Goal: Transaction & Acquisition: Purchase product/service

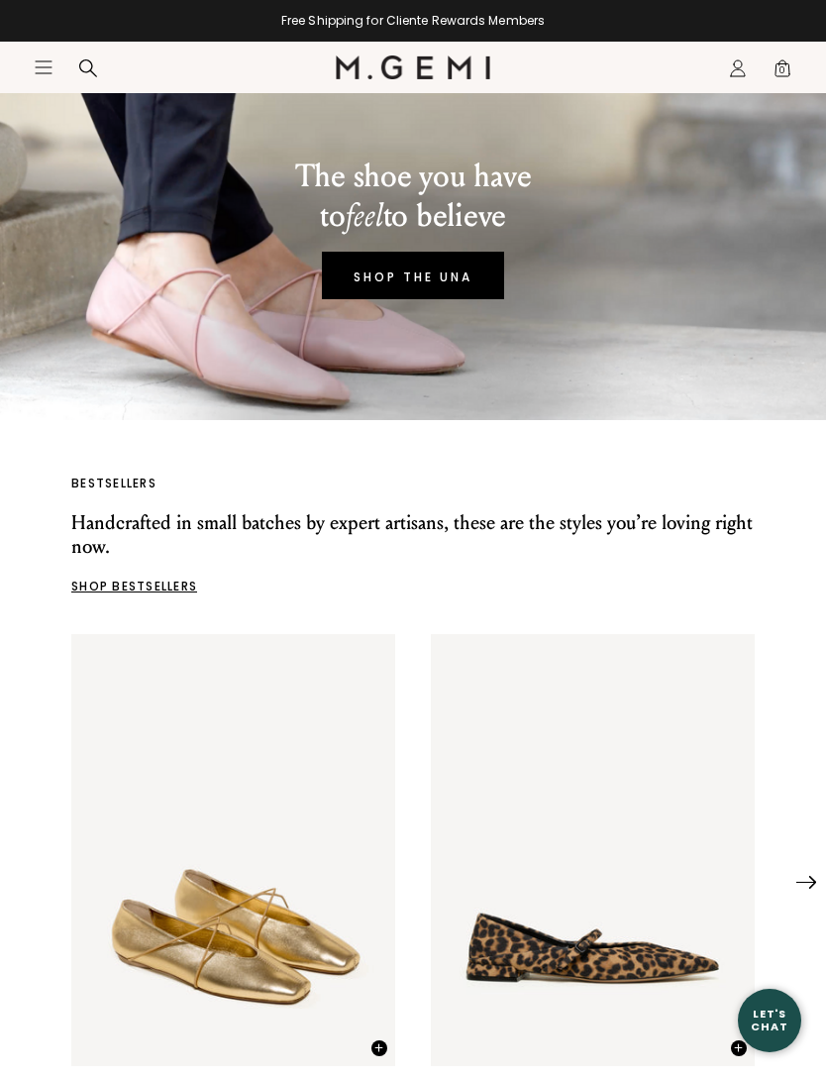
click at [32, 47] on header "Icons/20x20/hamburger@2x Women Shop All Shoes New Arrivals Bestsellers Essentia…" at bounding box center [413, 68] width 826 height 52
click at [38, 58] on icon "Icons/20x20/hamburger@2x" at bounding box center [44, 67] width 20 height 20
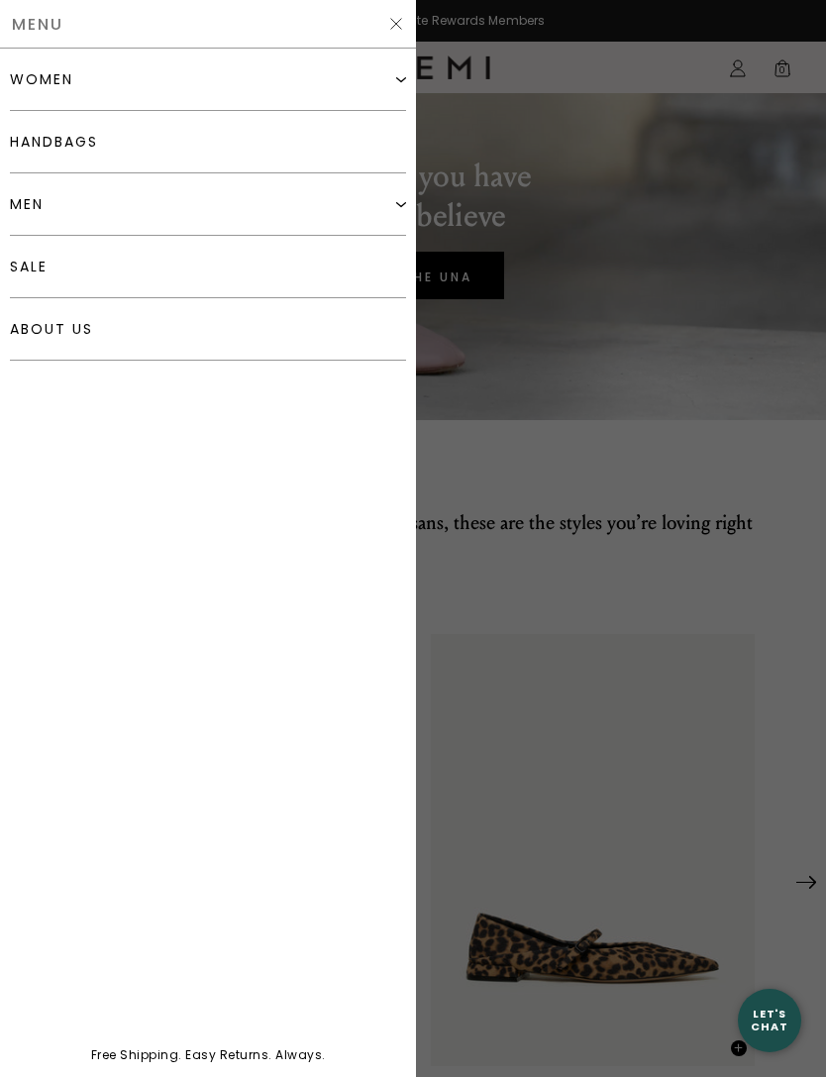
click at [125, 206] on div "men" at bounding box center [208, 204] width 396 height 62
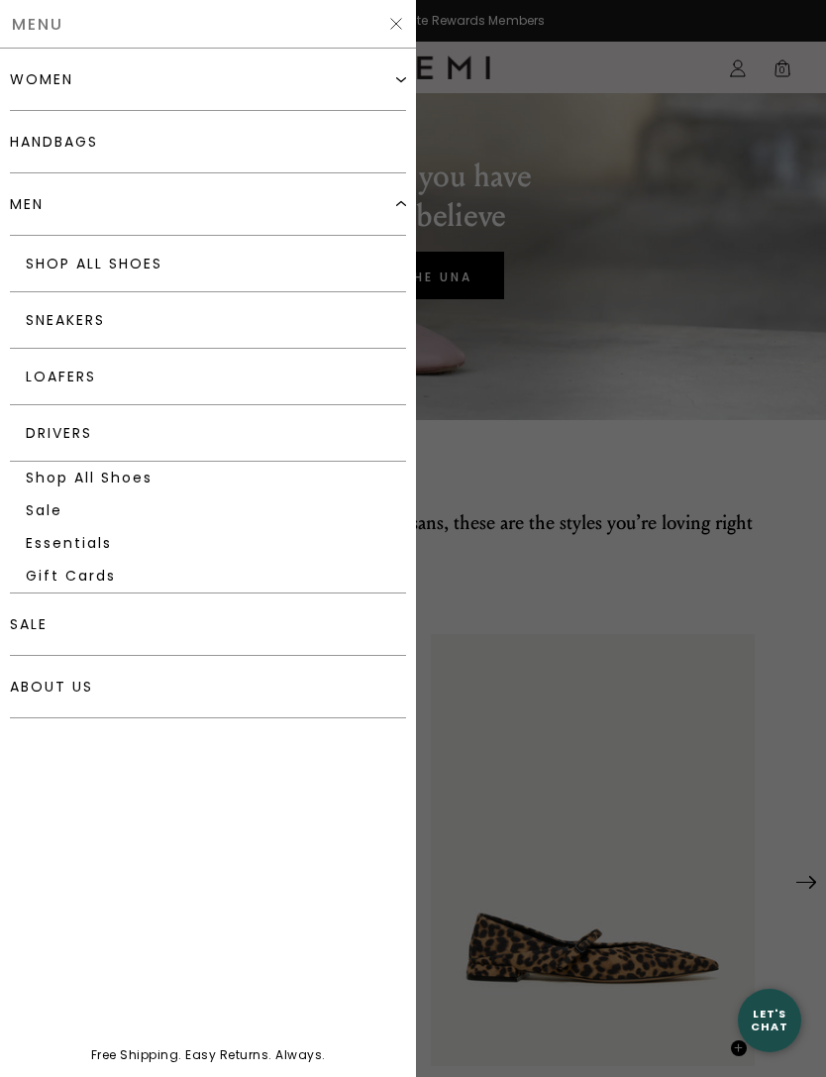
click at [49, 374] on link "Loafers" at bounding box center [208, 377] width 396 height 56
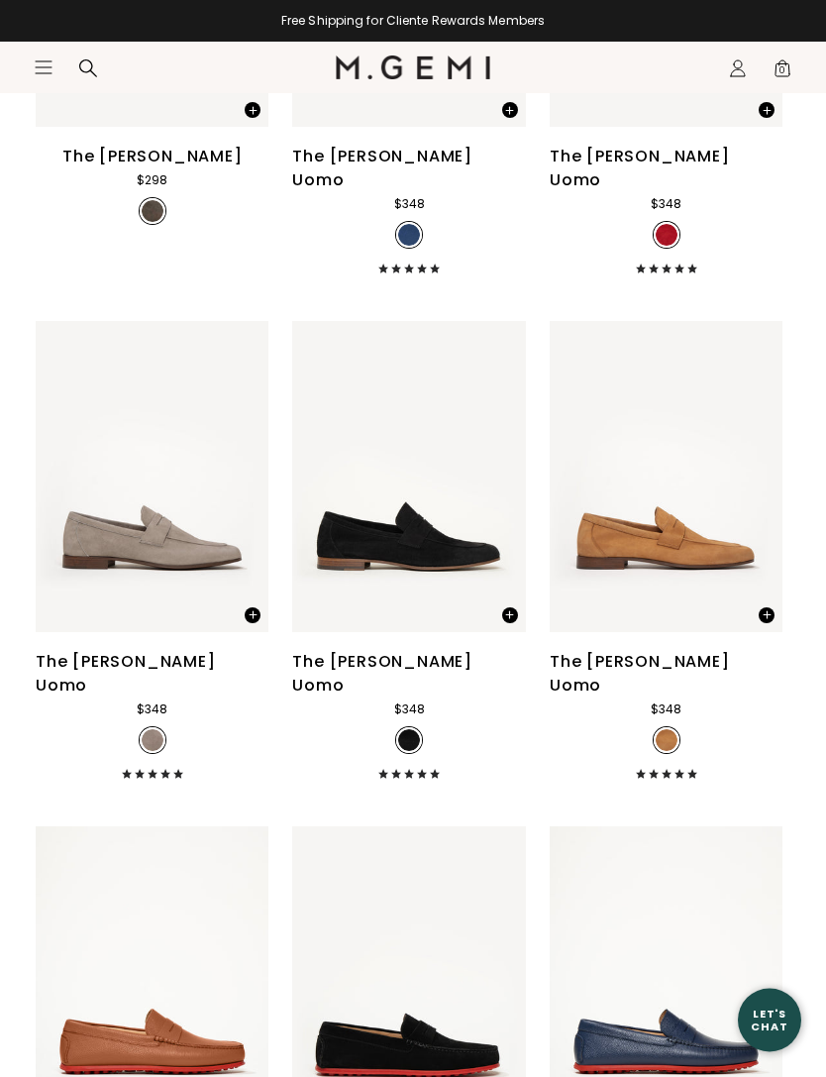
scroll to position [1954, 0]
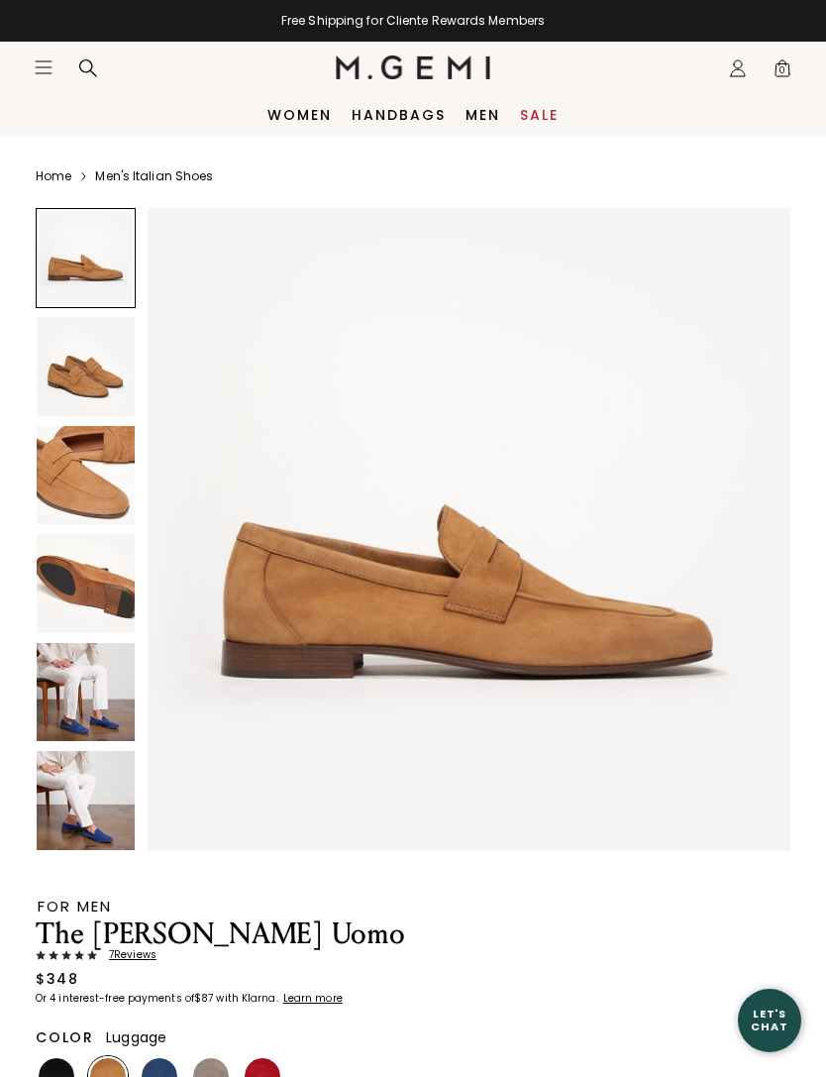
click at [61, 378] on img at bounding box center [86, 366] width 98 height 98
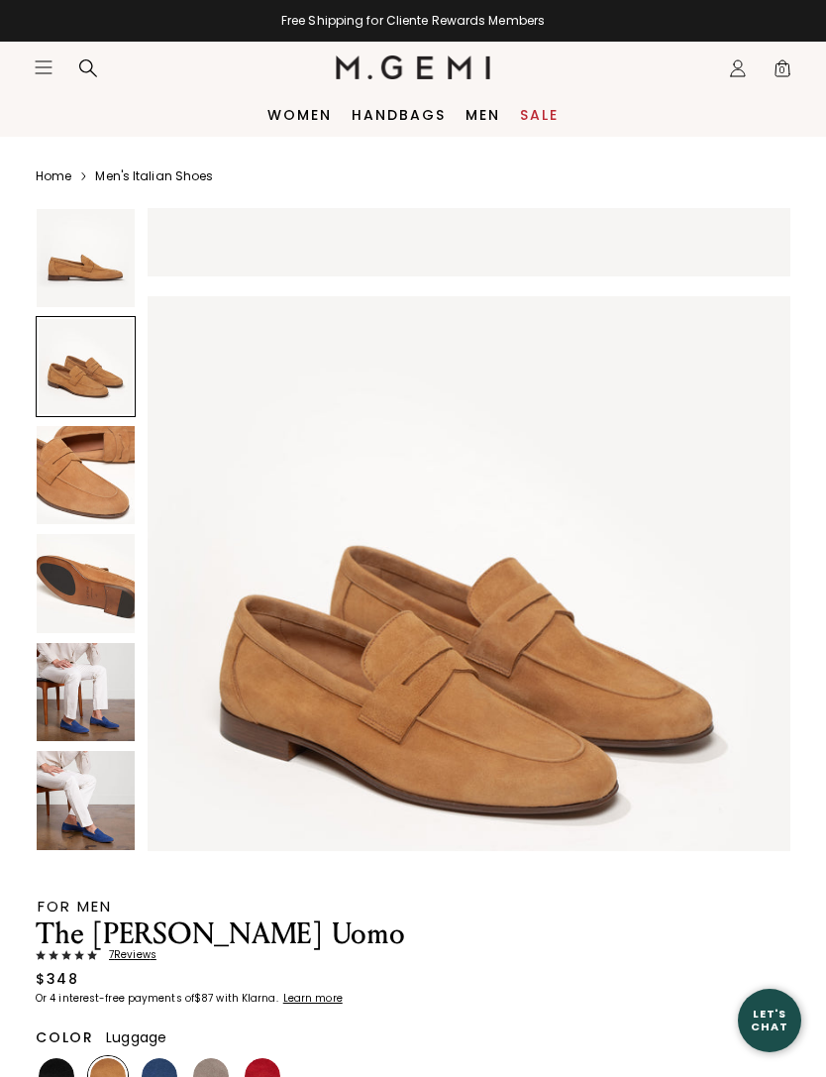
scroll to position [663, 0]
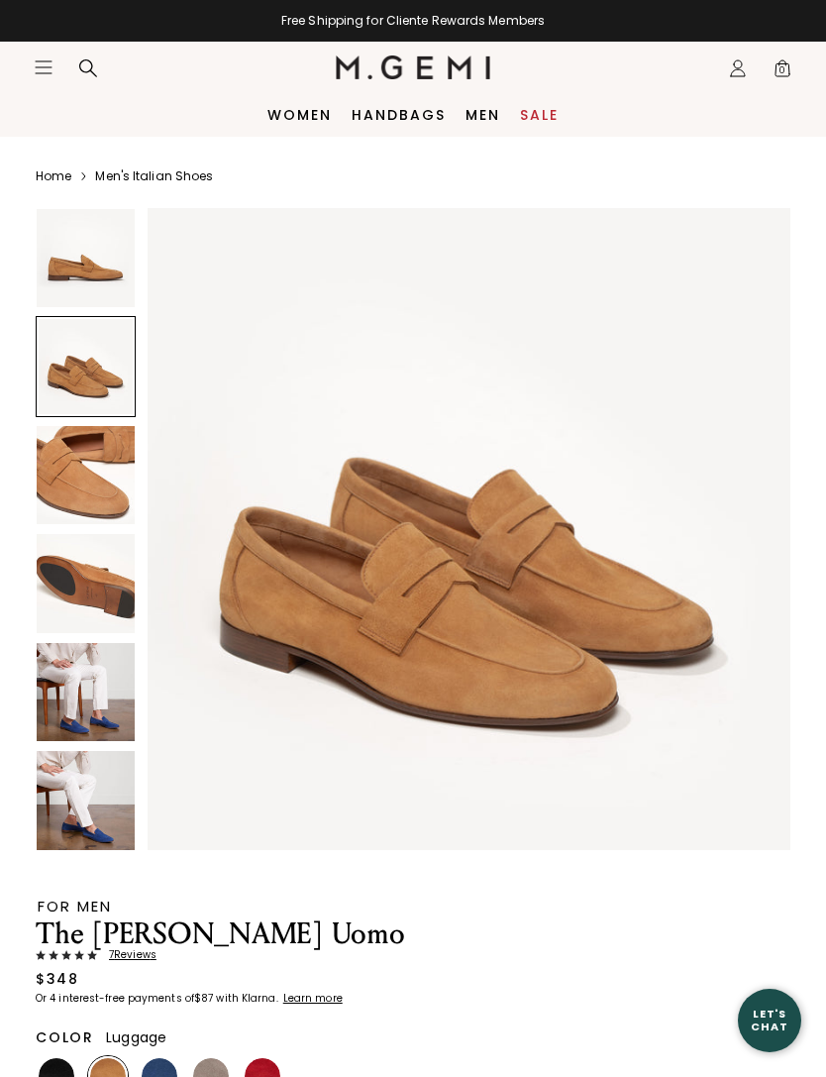
click at [85, 473] on img at bounding box center [86, 475] width 98 height 98
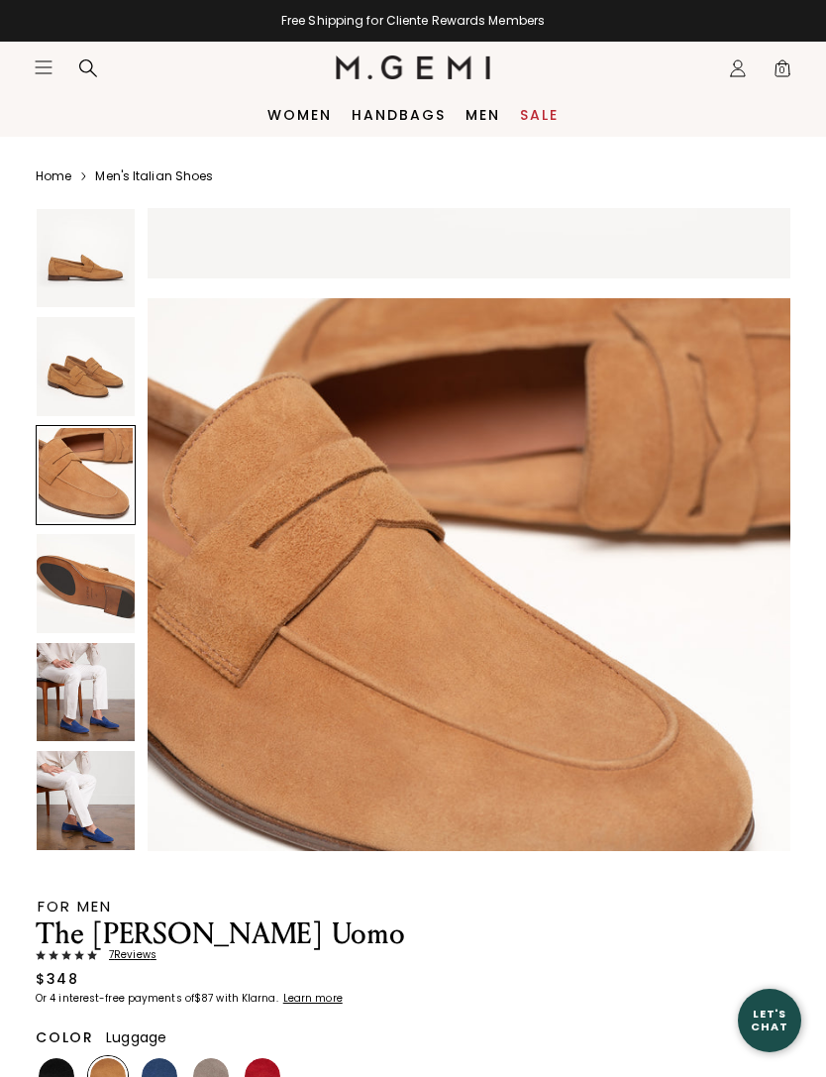
scroll to position [1325, 0]
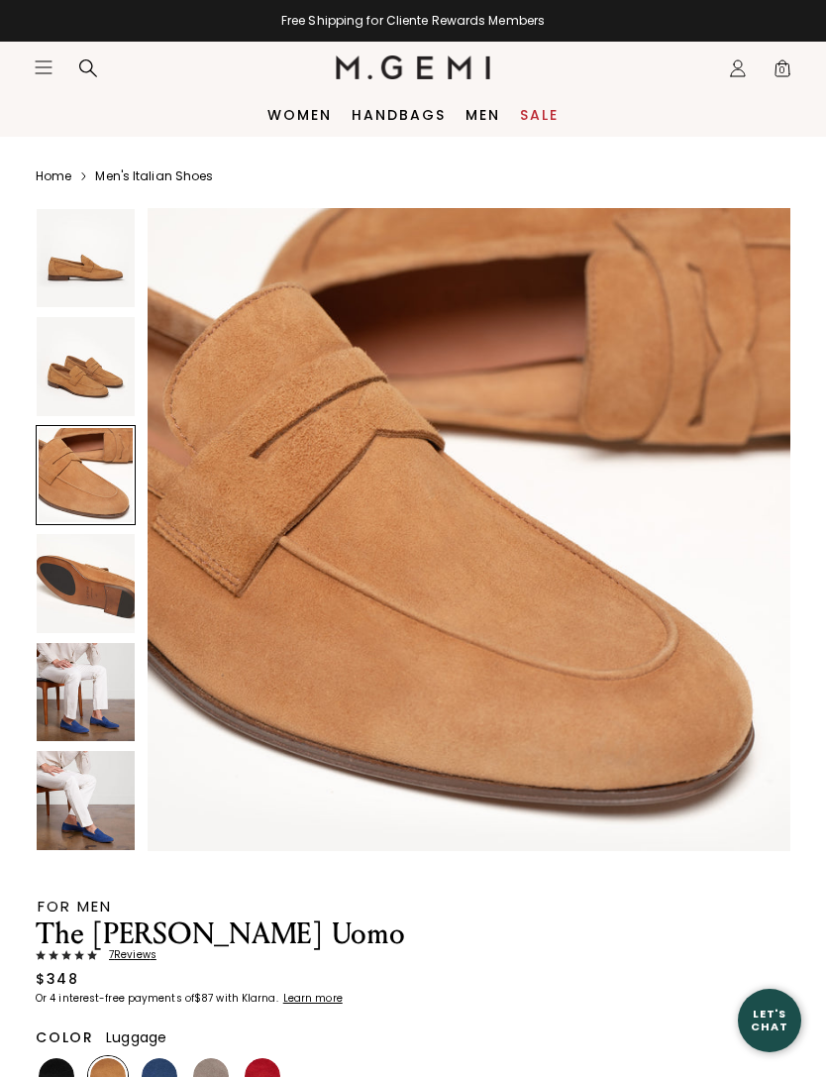
click at [73, 568] on img at bounding box center [86, 583] width 98 height 98
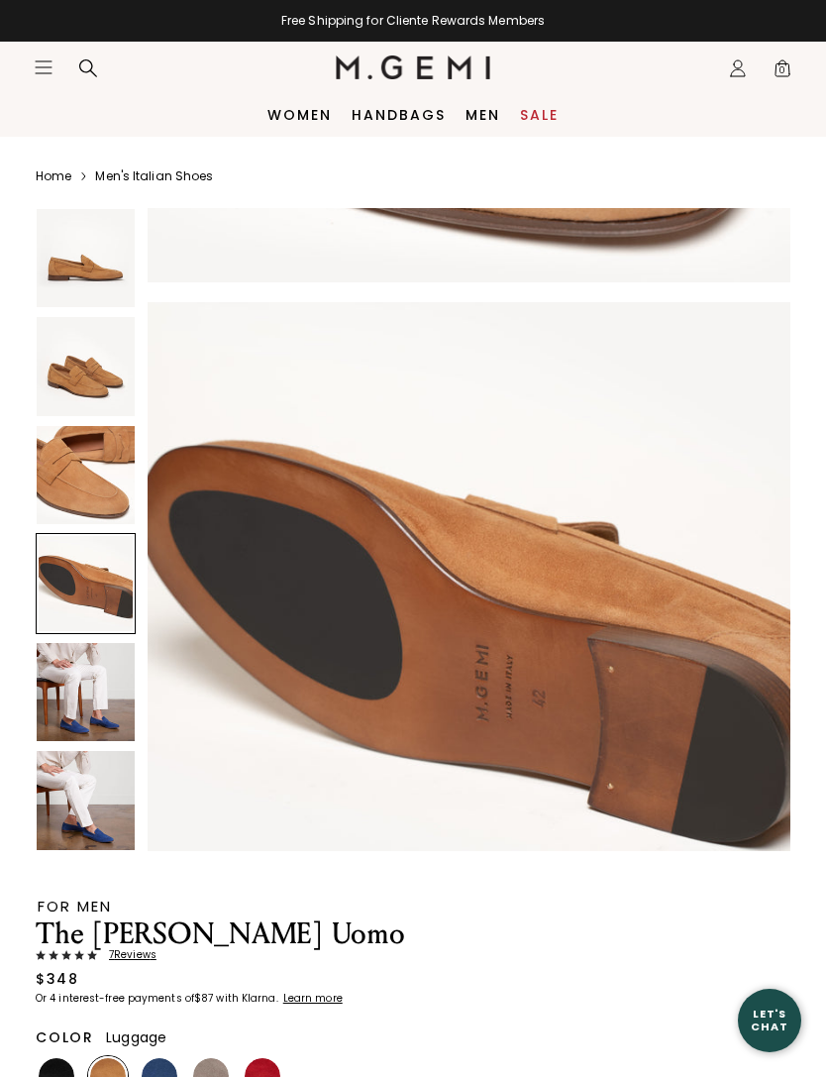
scroll to position [1988, 0]
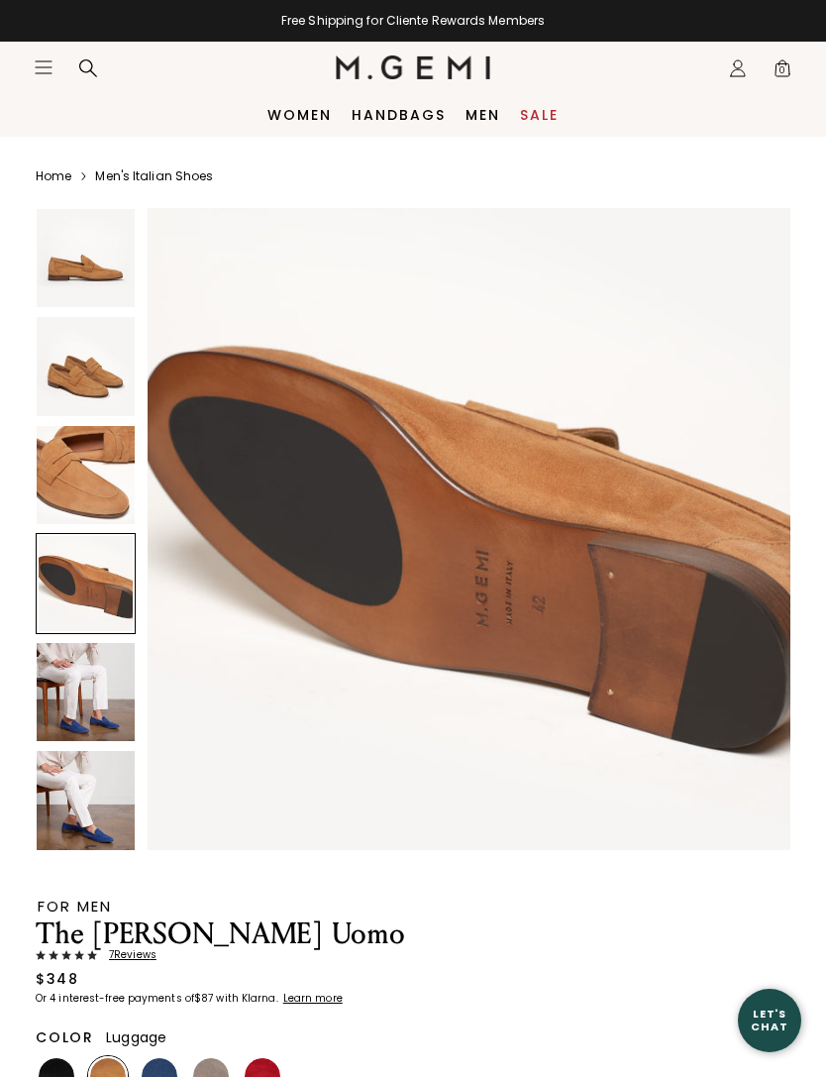
click at [74, 687] on img at bounding box center [86, 692] width 98 height 98
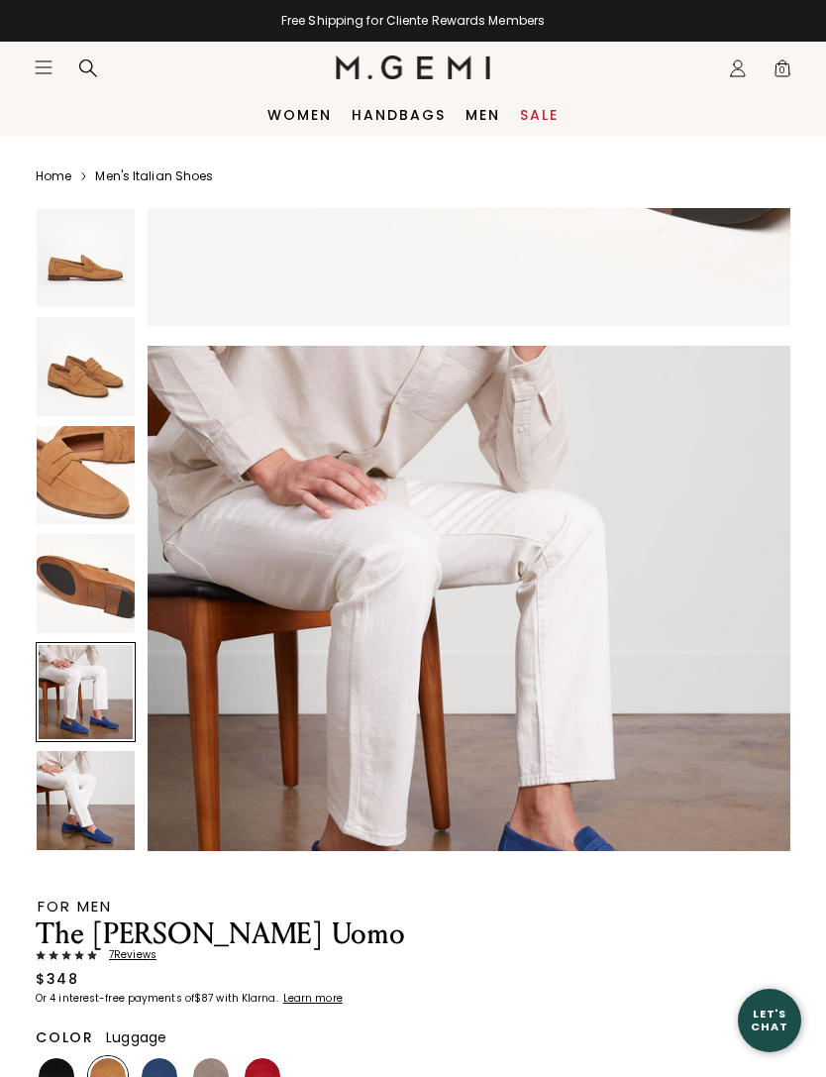
scroll to position [2650, 0]
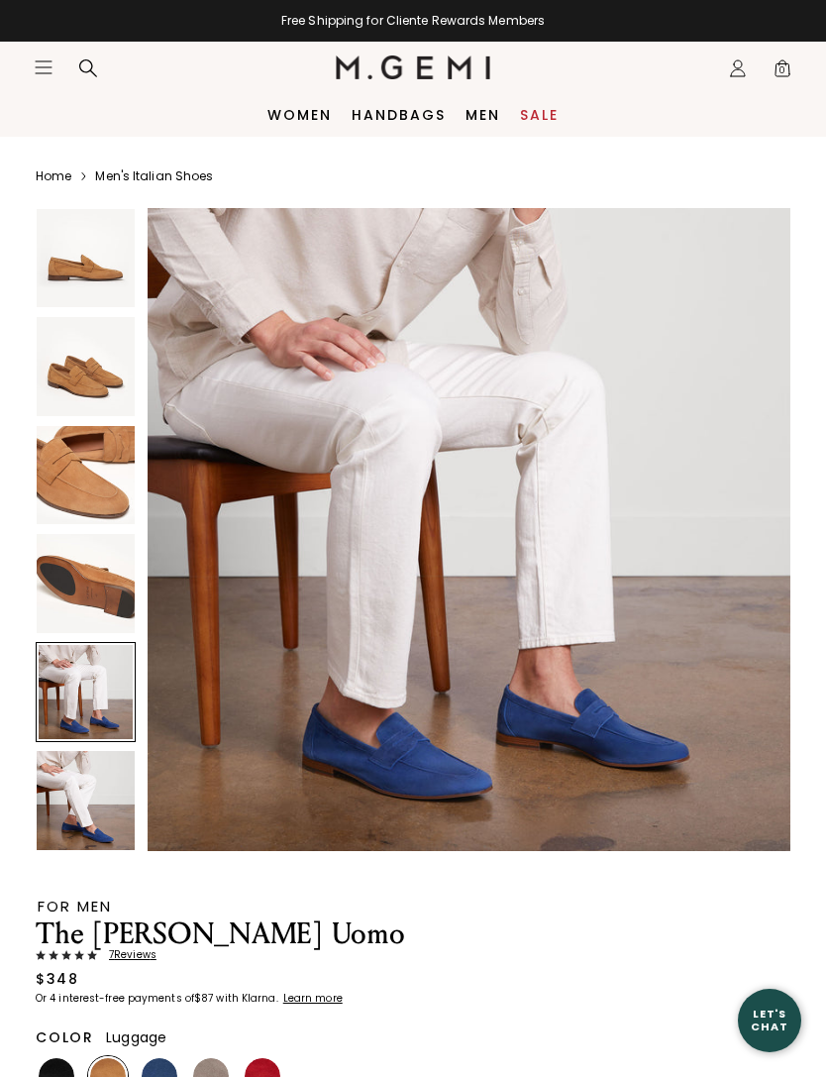
click at [83, 781] on img at bounding box center [86, 800] width 98 height 98
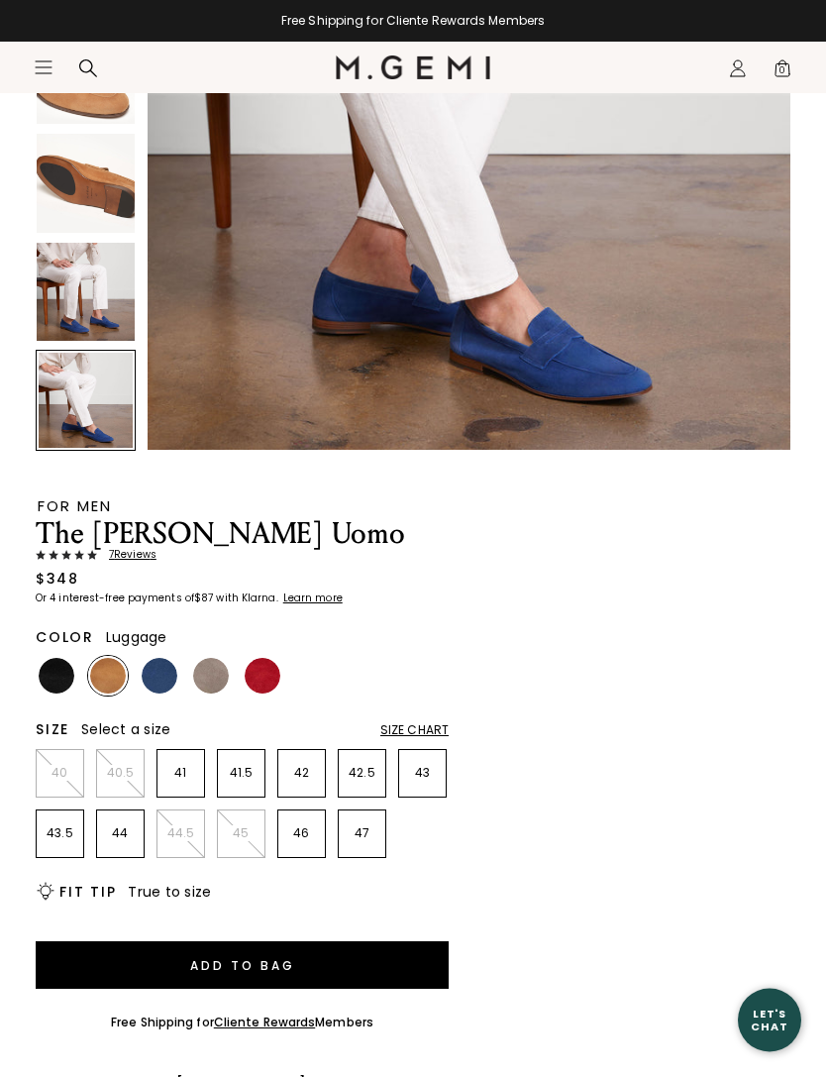
scroll to position [400, 0]
click at [102, 677] on img at bounding box center [108, 676] width 36 height 36
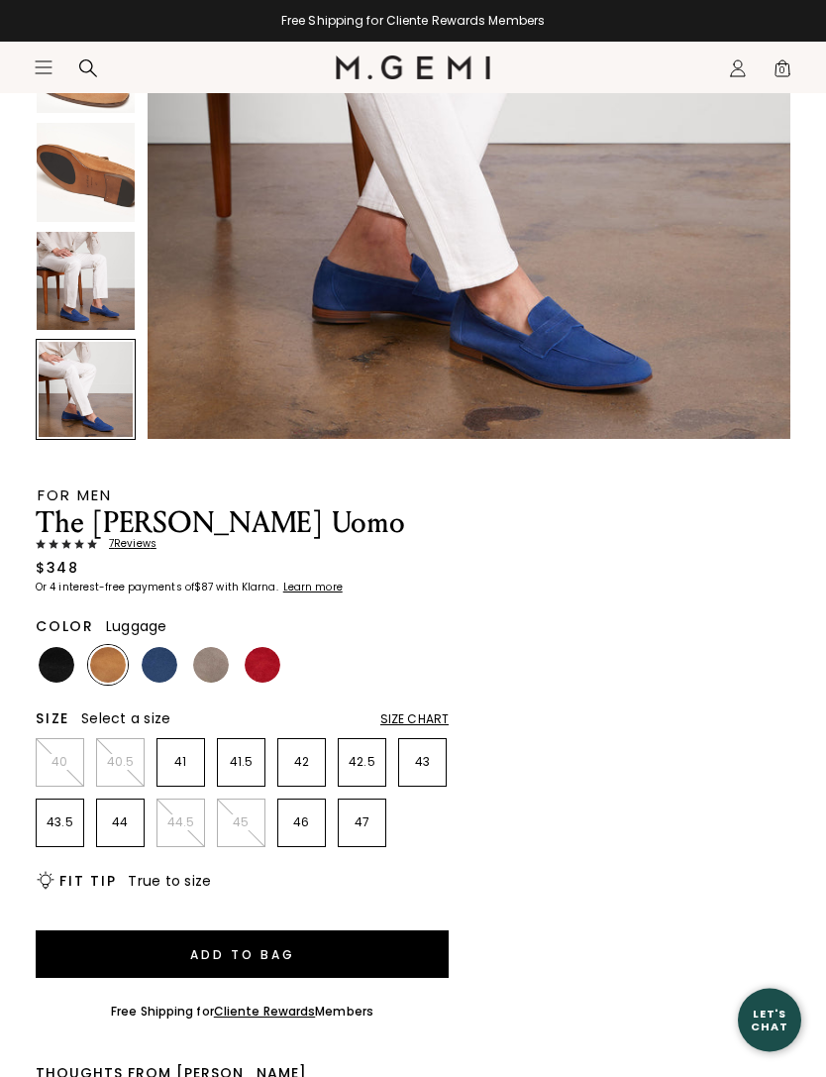
scroll to position [413, 0]
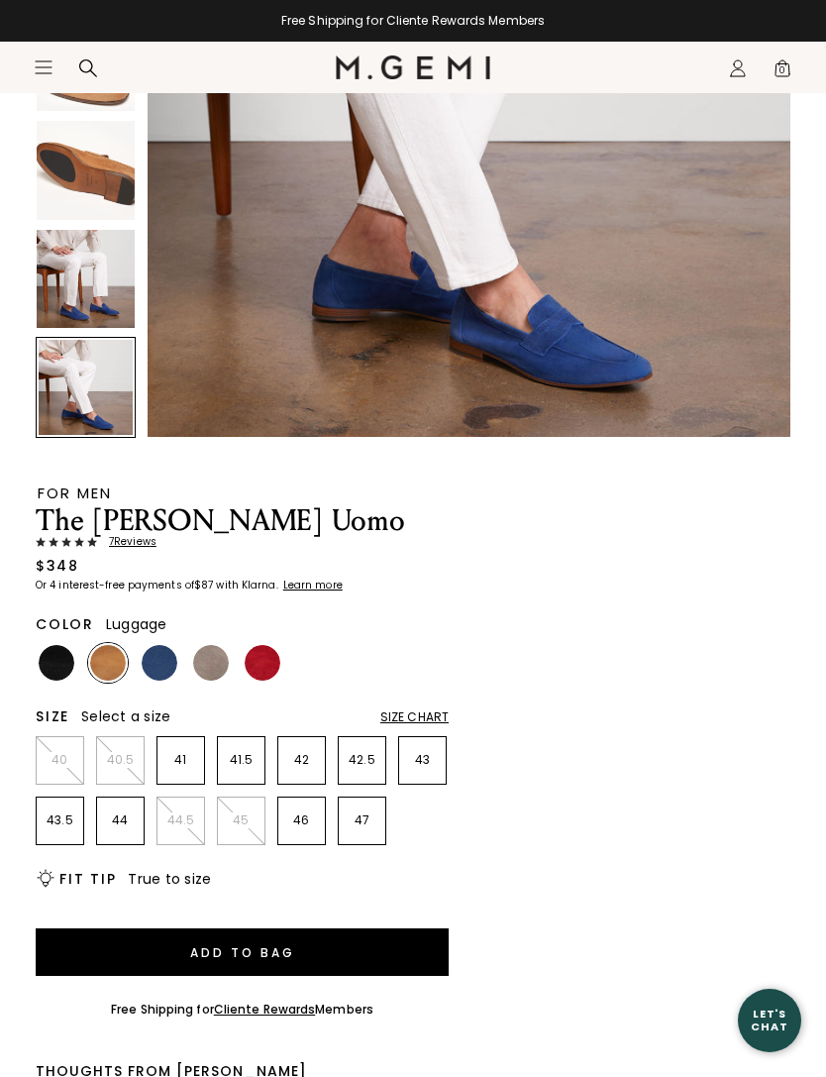
click at [157, 662] on img at bounding box center [160, 663] width 36 height 36
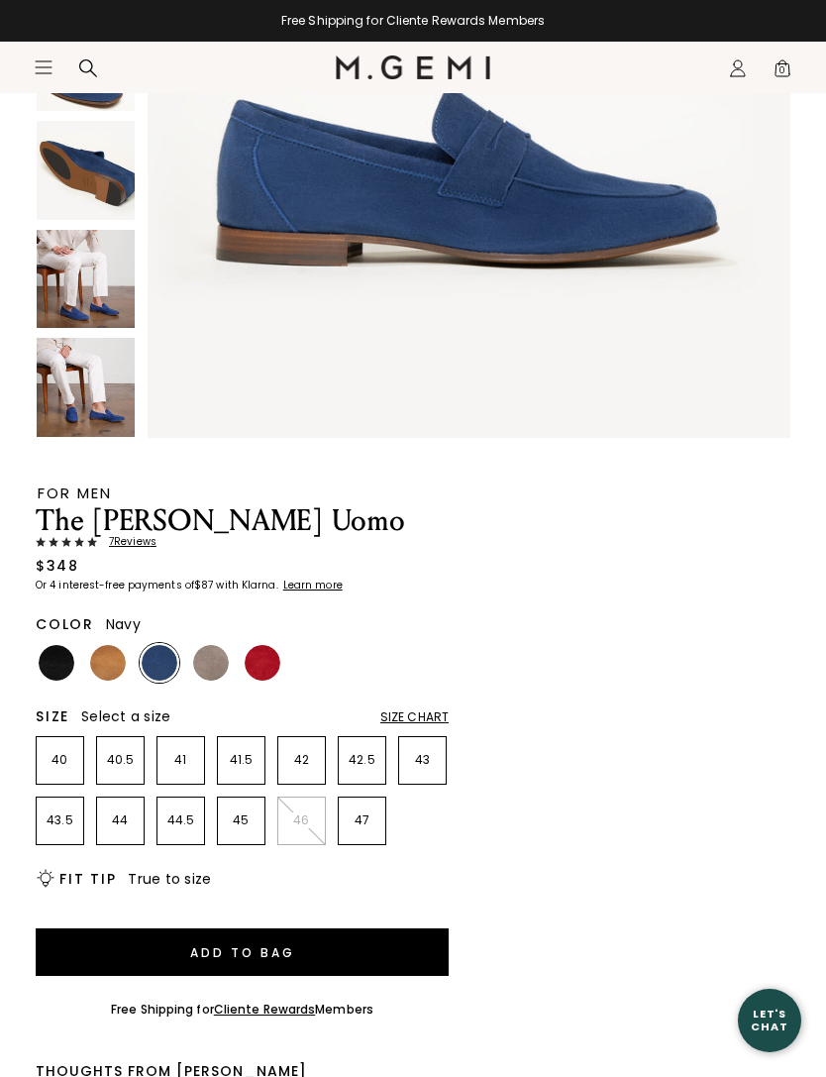
scroll to position [397, 0]
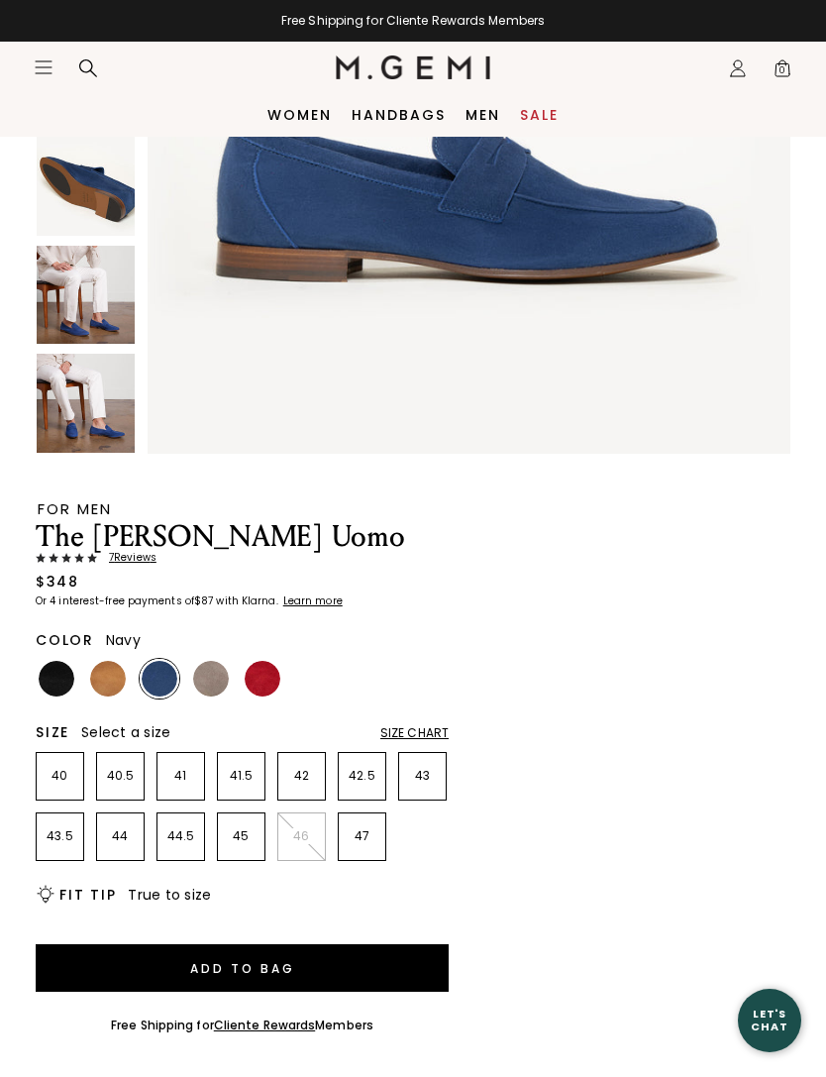
click at [54, 682] on img at bounding box center [57, 679] width 36 height 36
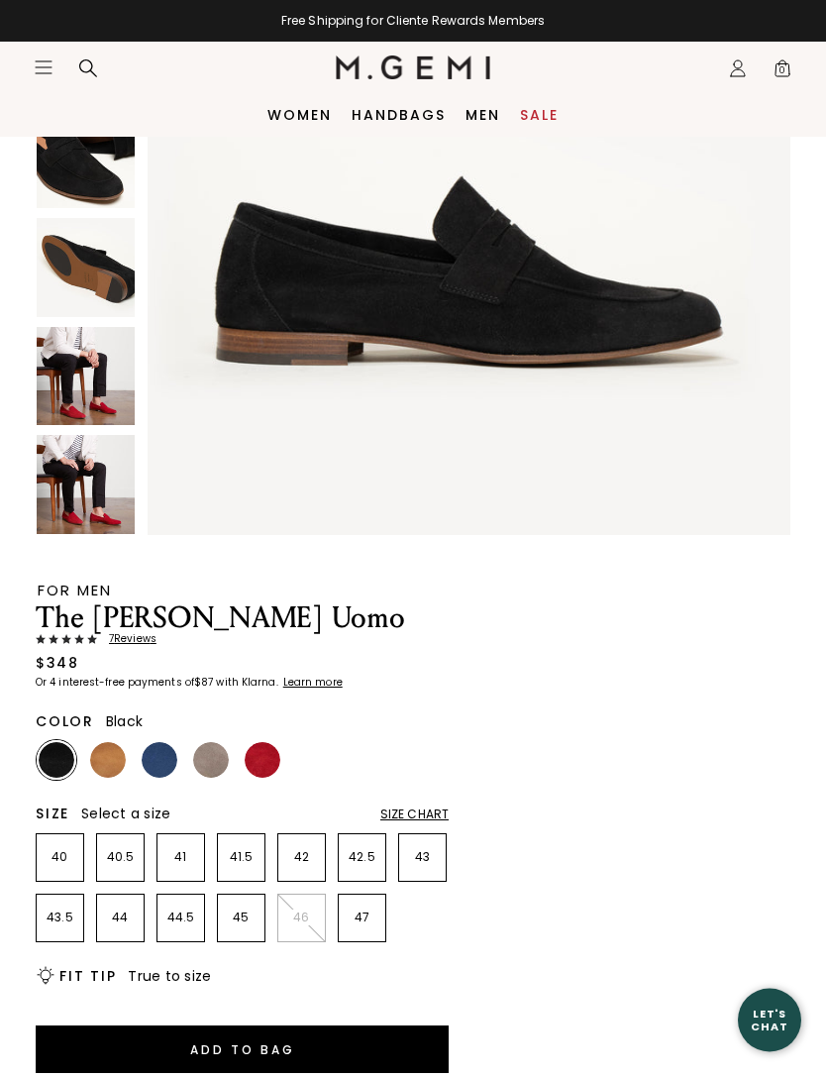
scroll to position [309, 0]
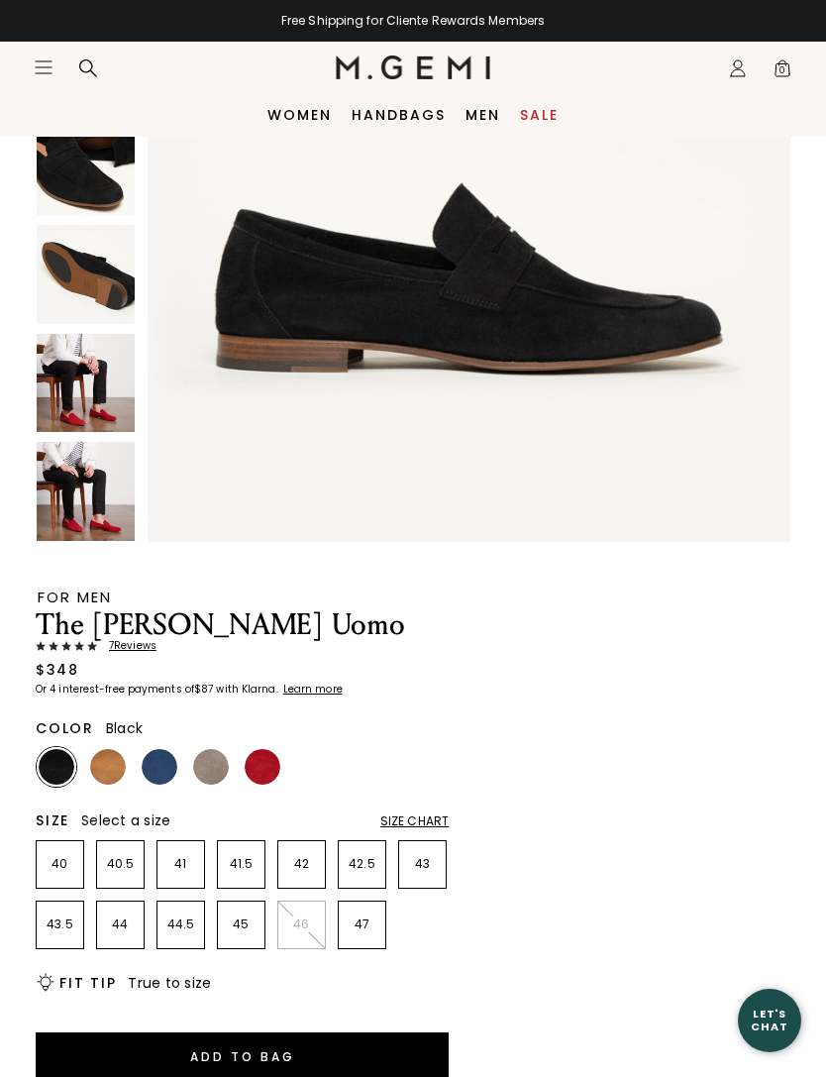
click at [209, 759] on img at bounding box center [211, 767] width 36 height 36
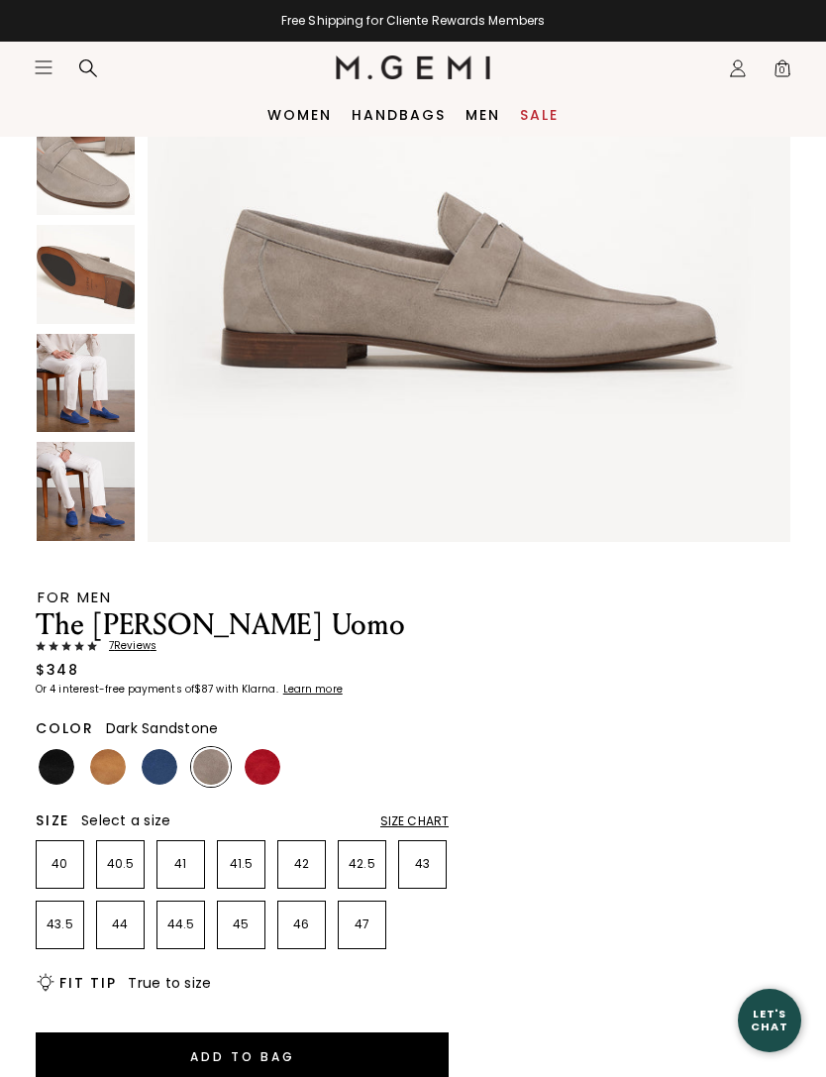
click at [157, 769] on img at bounding box center [160, 767] width 36 height 36
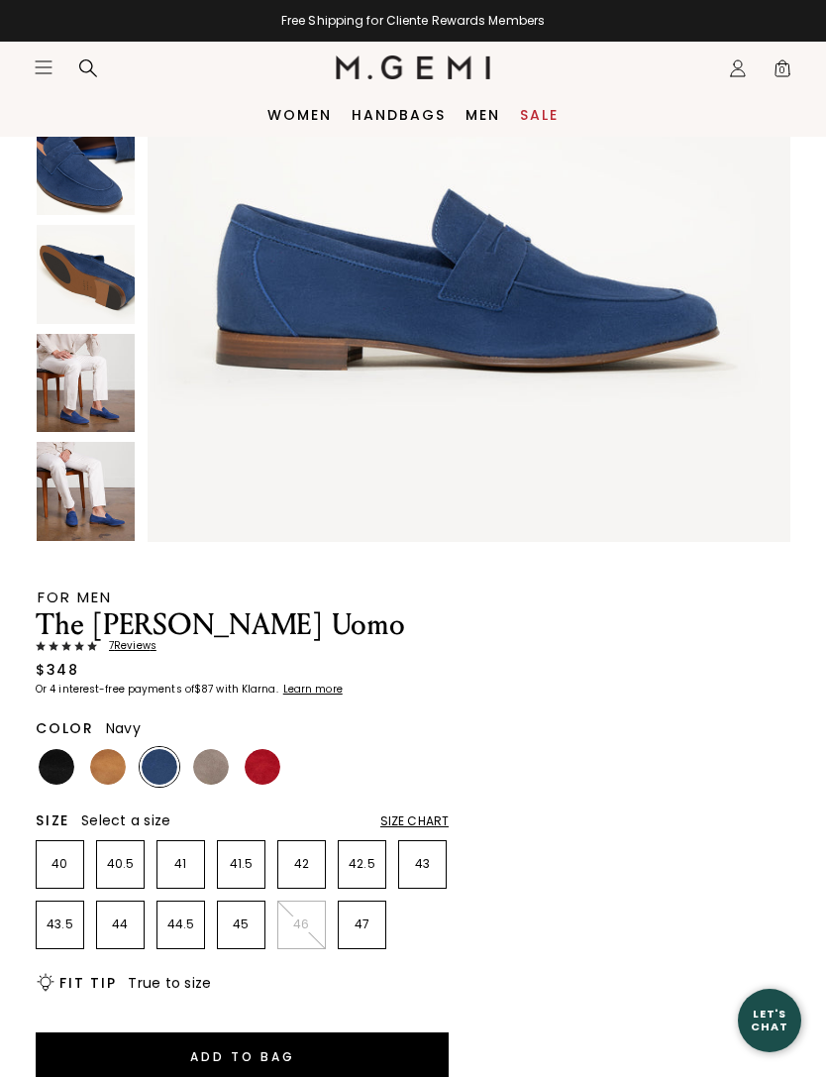
click at [112, 774] on img at bounding box center [108, 767] width 36 height 36
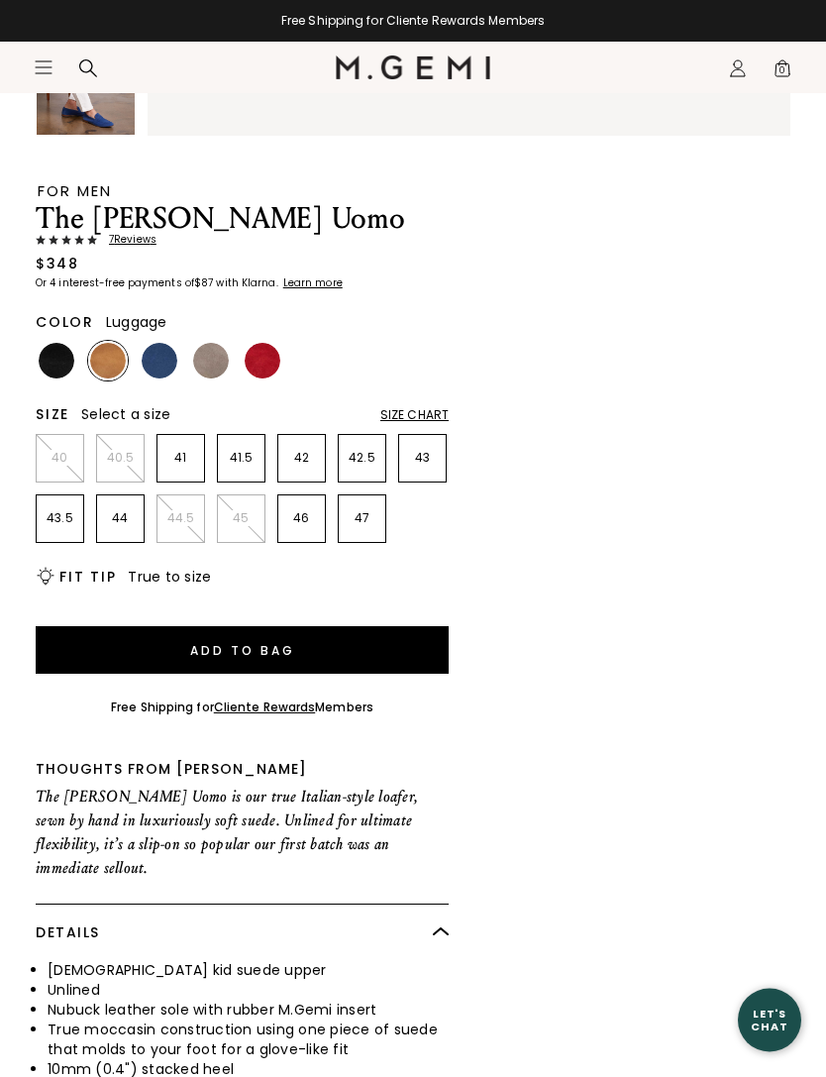
scroll to position [715, 0]
click at [409, 410] on div "Size Chart" at bounding box center [415, 415] width 68 height 16
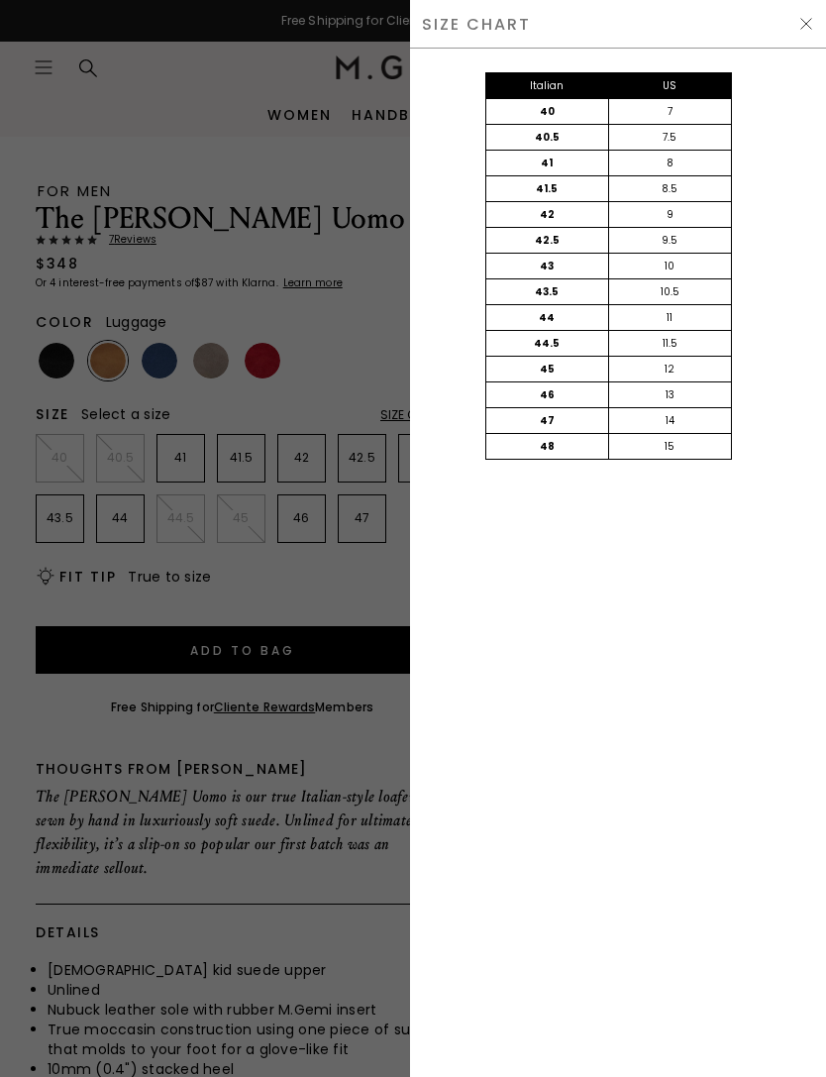
click at [812, 20] on img at bounding box center [807, 24] width 16 height 16
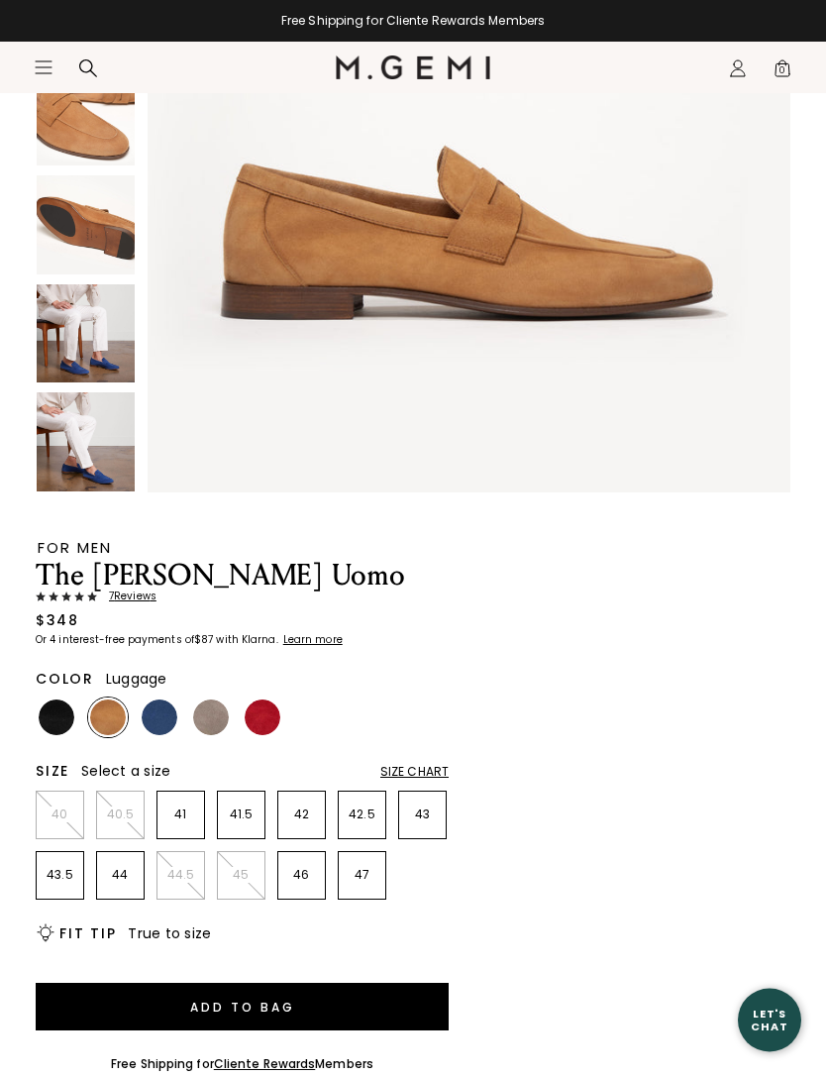
scroll to position [359, 0]
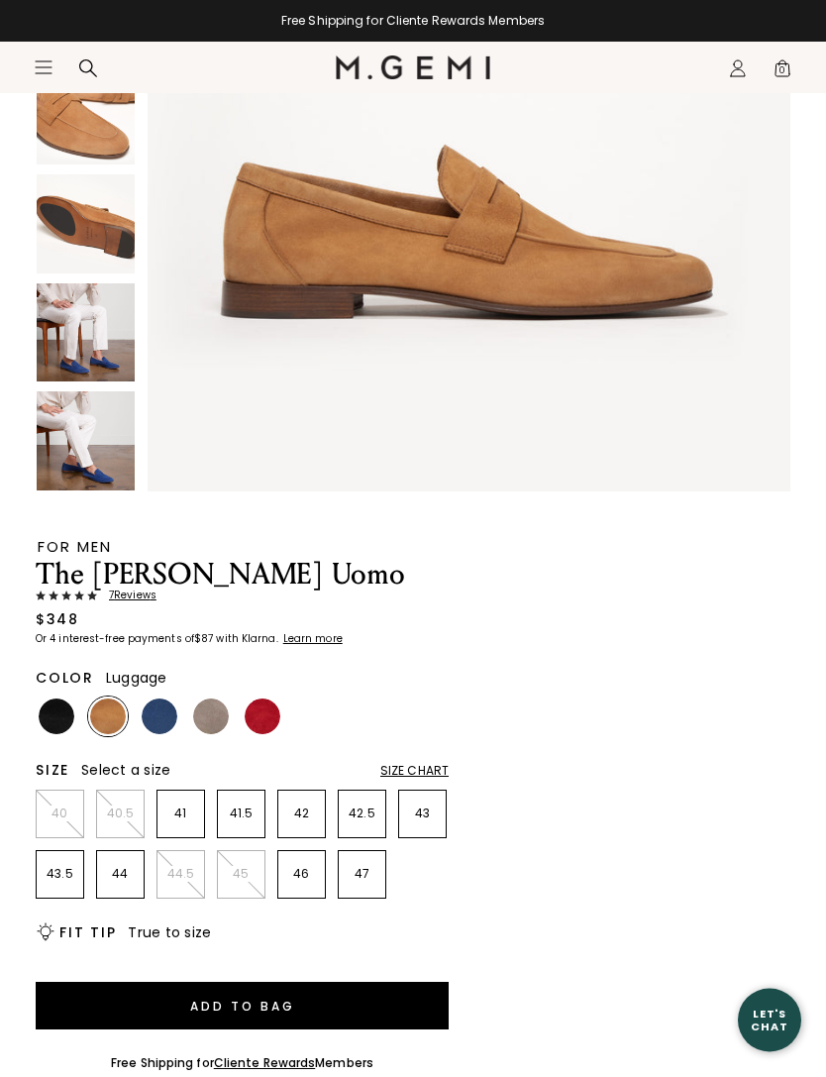
click at [137, 599] on span "7 Review s" at bounding box center [126, 597] width 59 height 12
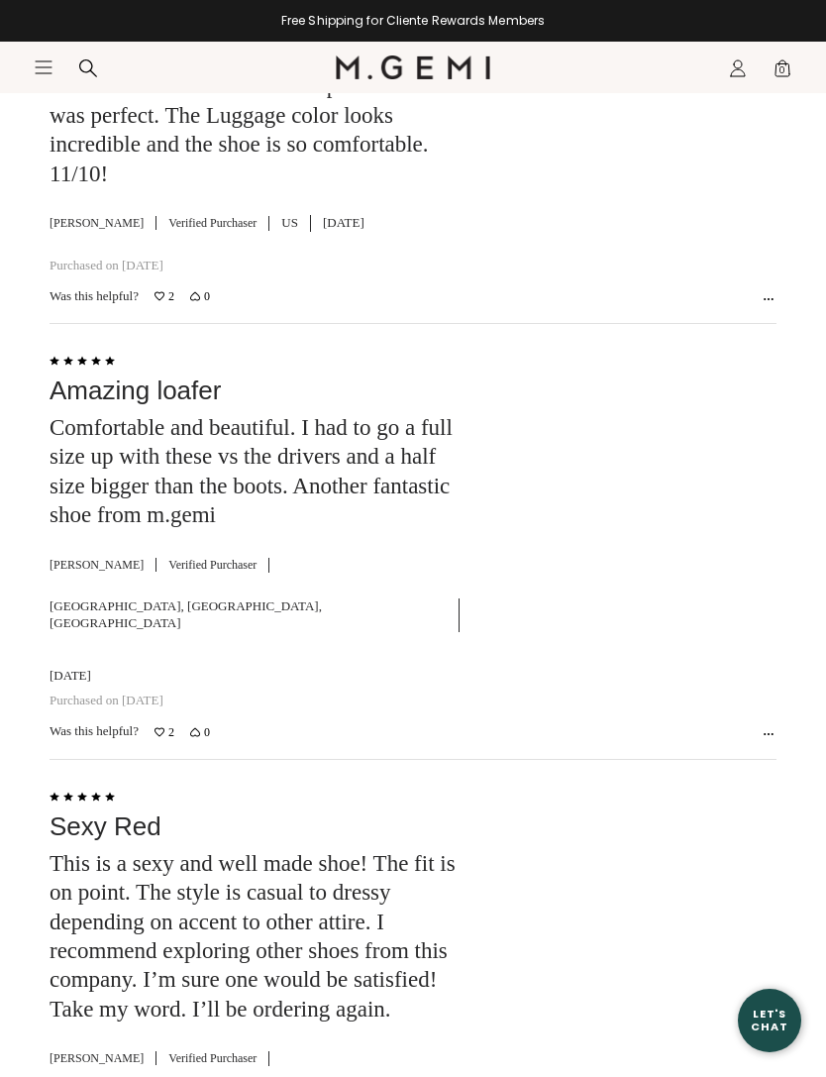
scroll to position [4373, 0]
